Goal: Task Accomplishment & Management: Manage account settings

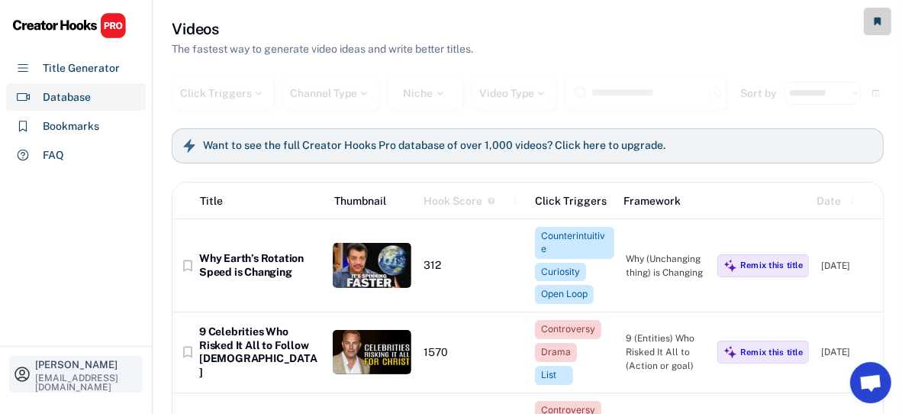
click at [60, 373] on div "[EMAIL_ADDRESS][DOMAIN_NAME]" at bounding box center [87, 382] width 104 height 18
select select
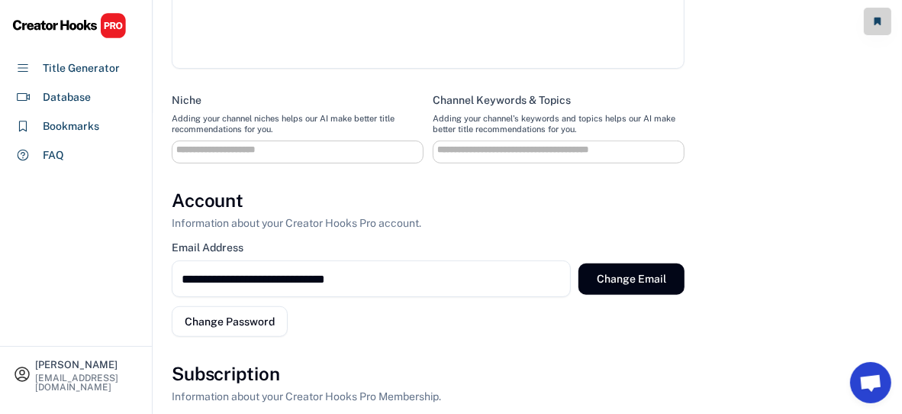
scroll to position [534, 0]
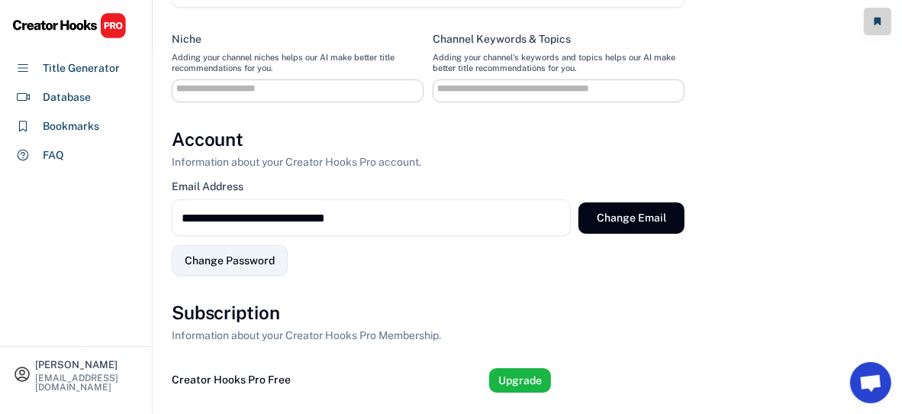
click at [221, 271] on button "Change Password" at bounding box center [230, 260] width 116 height 31
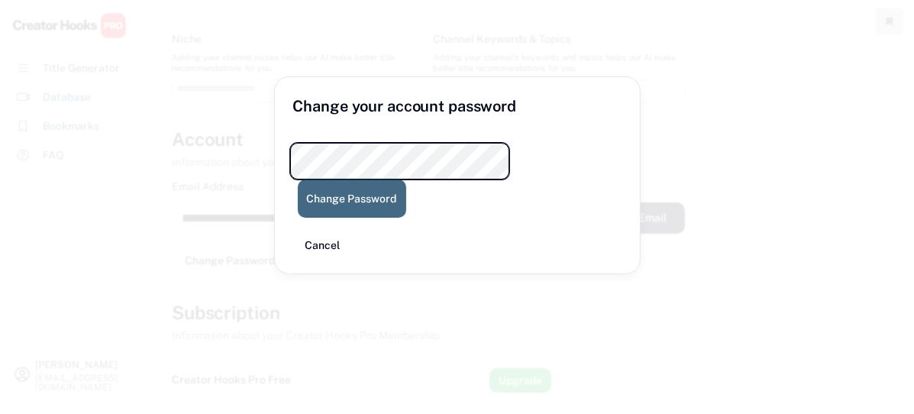
click at [406, 179] on button "Change Password" at bounding box center [352, 198] width 108 height 38
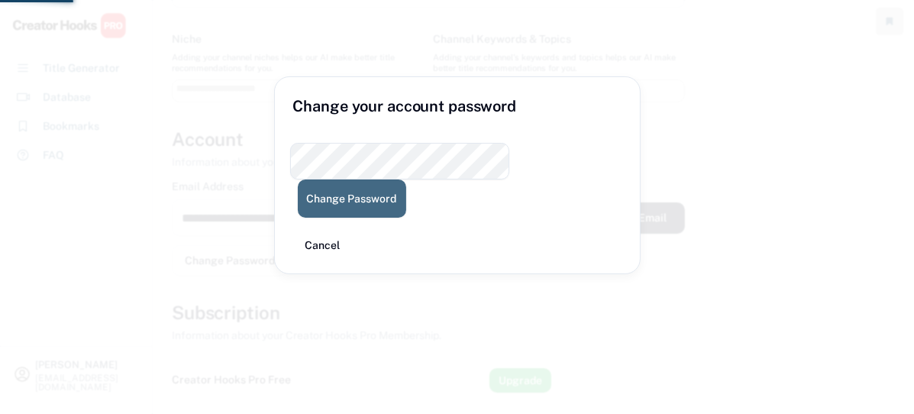
select select
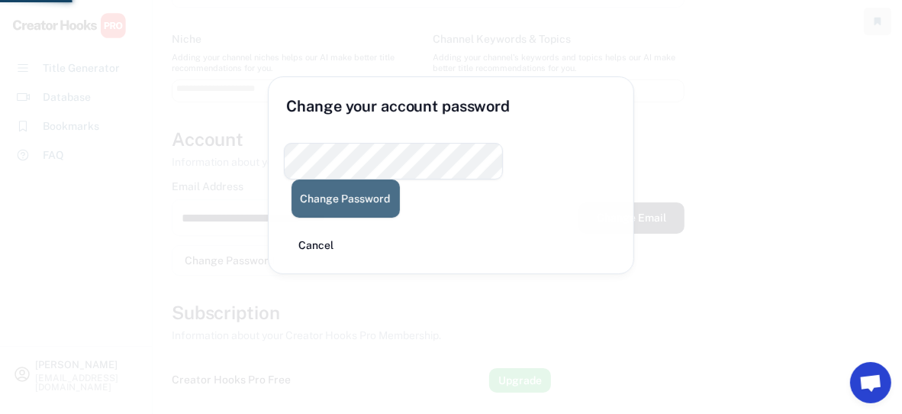
select select
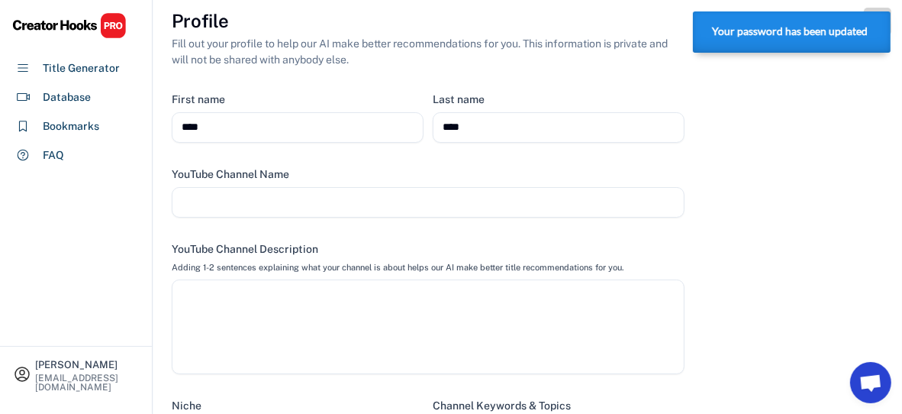
scroll to position [152, 0]
